Goal: Task Accomplishment & Management: Complete application form

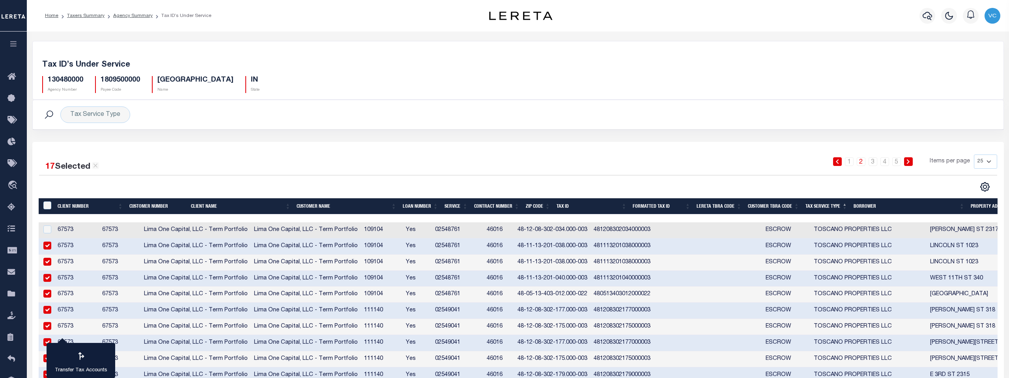
select select "25"
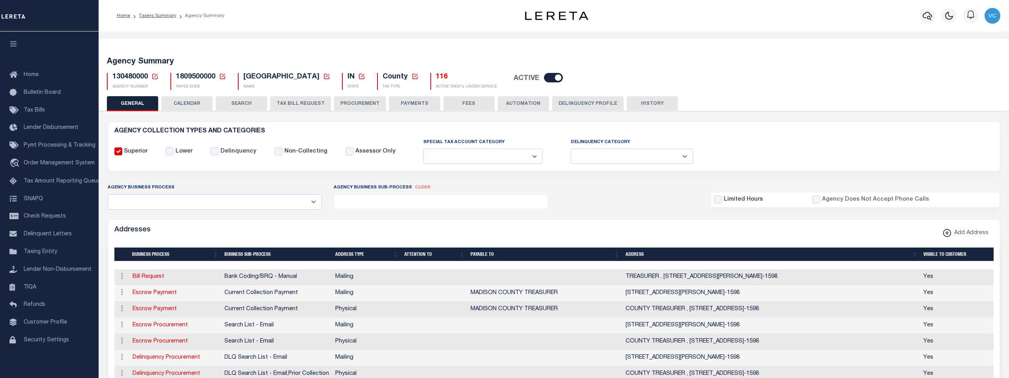
select select
drag, startPoint x: 0, startPoint y: 0, endPoint x: 156, endPoint y: 79, distance: 174.7
click at [156, 79] on icon at bounding box center [154, 76] width 7 height 7
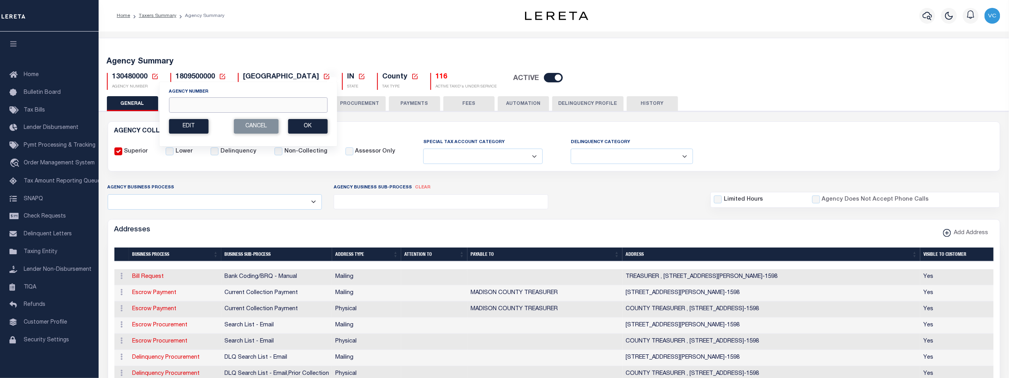
click at [175, 103] on input "Agency Number" at bounding box center [248, 104] width 159 height 15
type input "457002300"
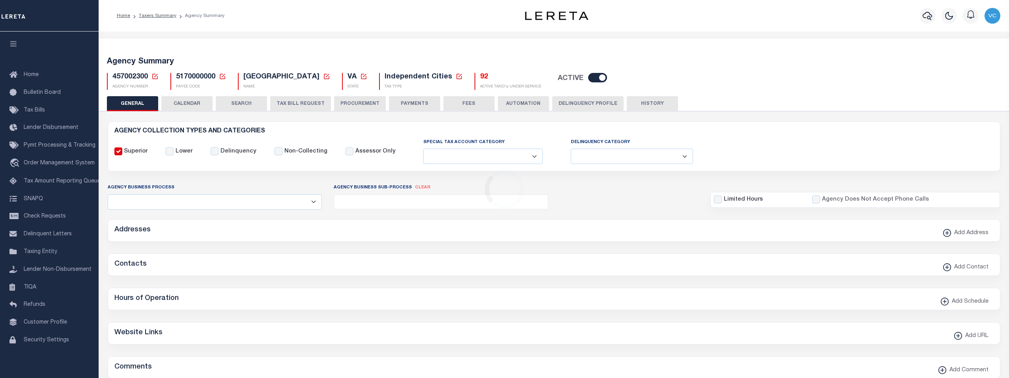
select select
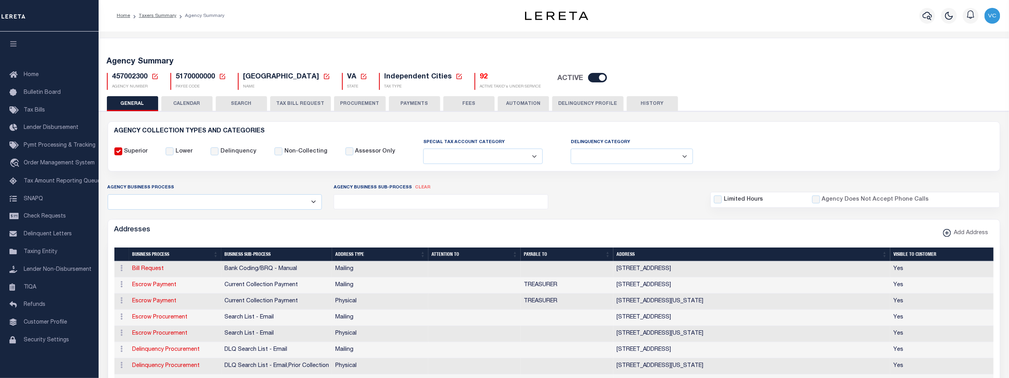
click at [294, 105] on button "TAX BILL REQUEST" at bounding box center [300, 103] width 61 height 15
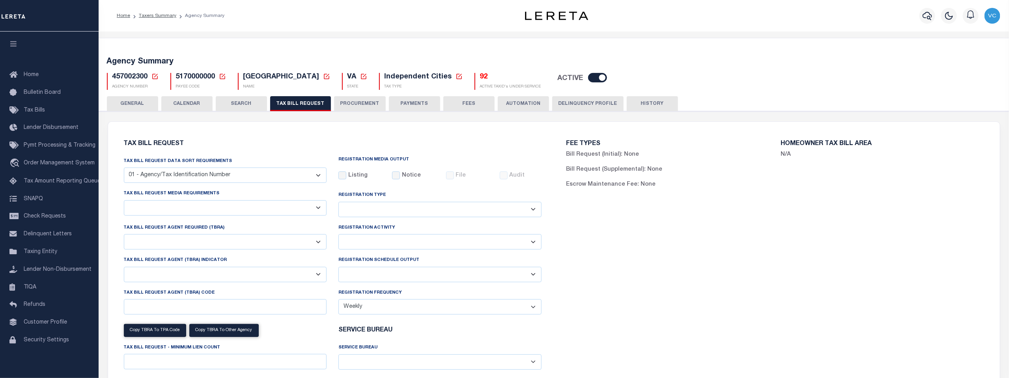
select select "29"
select select "22"
select select "true"
select select "14"
select select "1"
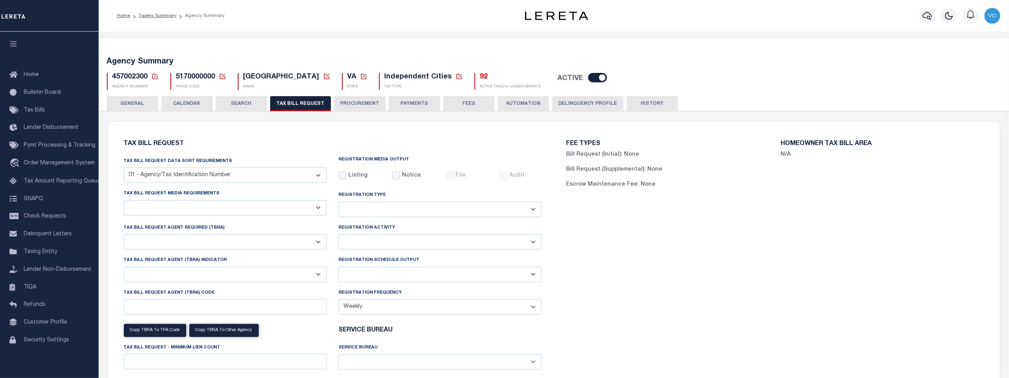
select select
click at [31, 74] on span "Home" at bounding box center [31, 75] width 15 height 6
